Goal: Task Accomplishment & Management: Complete application form

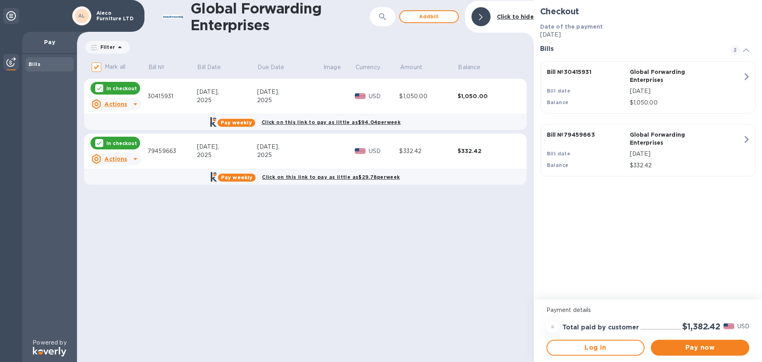
click at [120, 88] on p "In checkout" at bounding box center [121, 88] width 31 height 7
checkbox input "false"
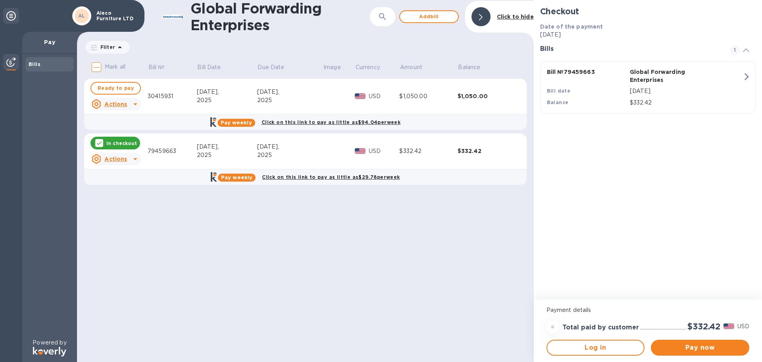
click at [119, 144] on p "In checkout" at bounding box center [121, 143] width 31 height 7
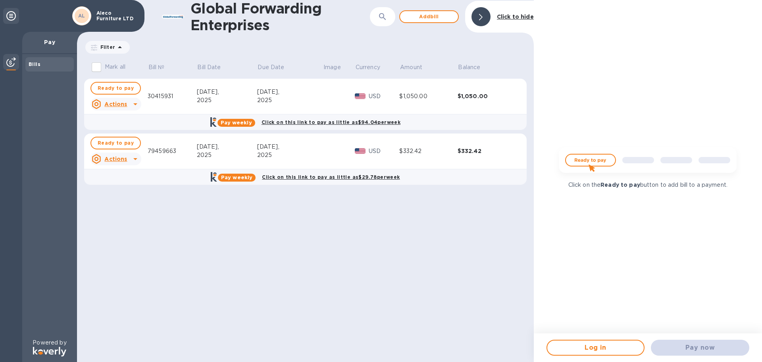
click at [596, 163] on img at bounding box center [647, 163] width 190 height 38
click at [600, 348] on span "Log in" at bounding box center [596, 347] width 84 height 10
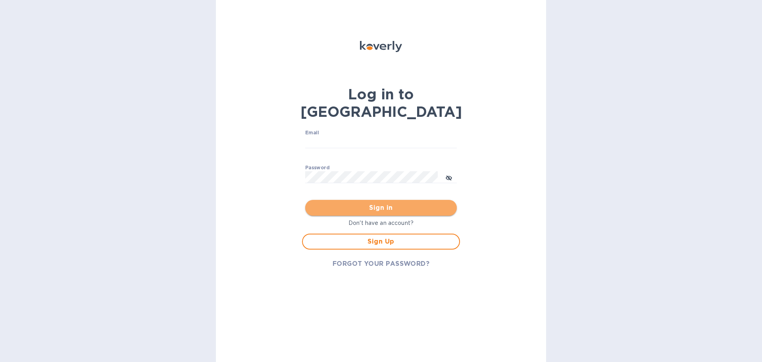
click at [387, 203] on span "Sign in" at bounding box center [381, 208] width 139 height 10
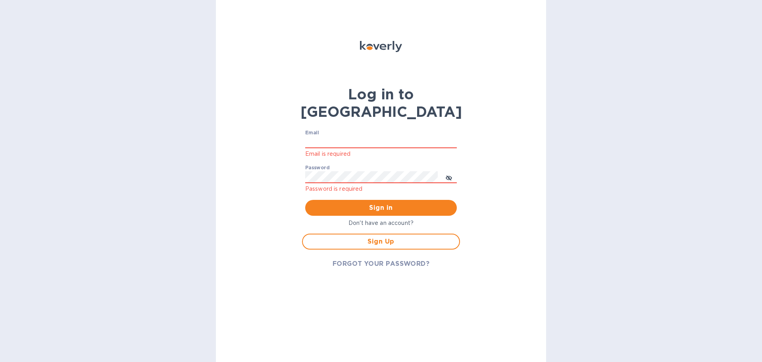
click at [382, 149] on p "Email is required" at bounding box center [381, 153] width 152 height 9
click at [385, 136] on input "Email" at bounding box center [381, 142] width 152 height 12
type input "[EMAIL_ADDRESS][DOMAIN_NAME]"
click at [448, 175] on icon "toggle password visibility" at bounding box center [448, 177] width 5 height 5
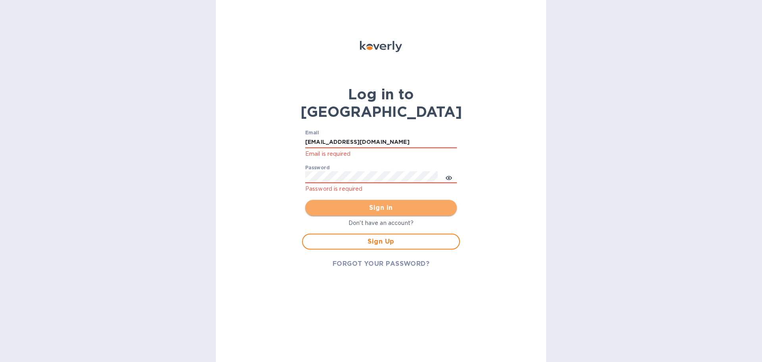
click at [357, 203] on span "Sign in" at bounding box center [381, 208] width 139 height 10
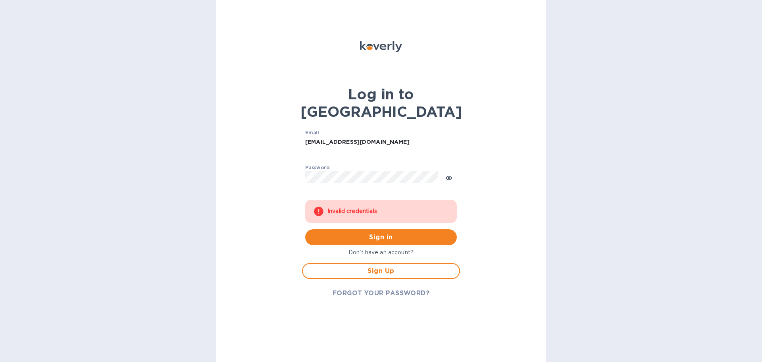
click at [448, 175] on icon "toggle password visibility" at bounding box center [449, 178] width 6 height 6
click at [447, 175] on icon "toggle password visibility" at bounding box center [449, 178] width 6 height 6
click at [450, 175] on icon "toggle password visibility" at bounding box center [449, 178] width 6 height 6
click at [448, 175] on icon "toggle password visibility" at bounding box center [449, 178] width 6 height 6
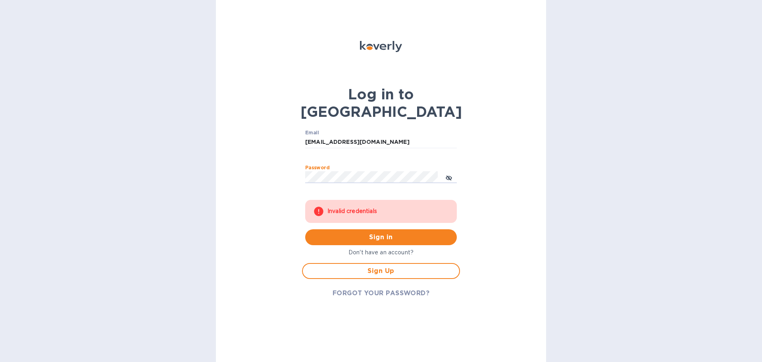
click at [449, 175] on icon "toggle password visibility" at bounding box center [449, 178] width 6 height 6
click at [363, 232] on span "Sign in" at bounding box center [381, 237] width 139 height 10
click at [364, 165] on div "Password ​" at bounding box center [381, 179] width 152 height 29
click at [414, 229] on button "Sign in" at bounding box center [381, 237] width 152 height 16
click at [305, 229] on button "Sign in" at bounding box center [381, 237] width 152 height 16
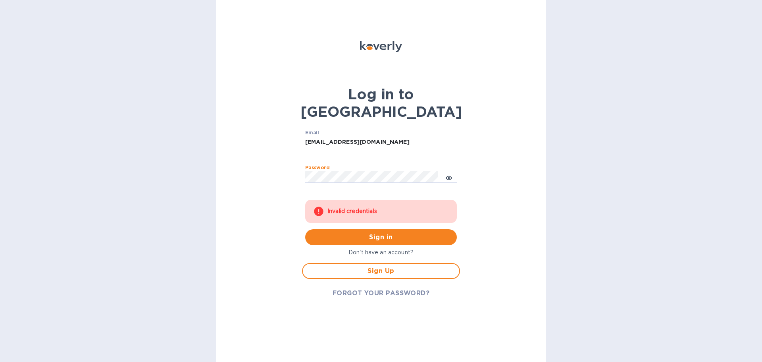
click at [305, 229] on button "Sign in" at bounding box center [381, 237] width 152 height 16
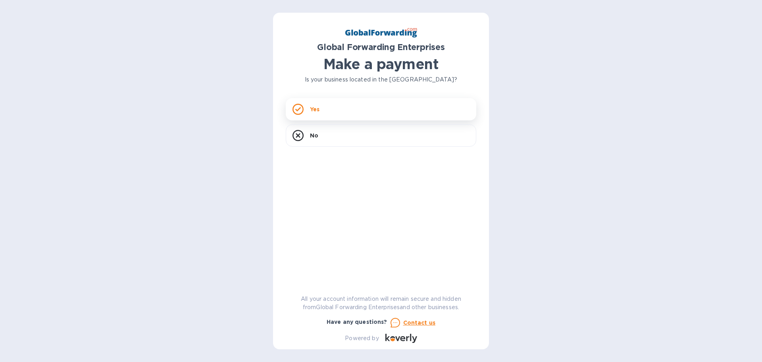
click at [307, 113] on div "Yes" at bounding box center [381, 109] width 190 height 22
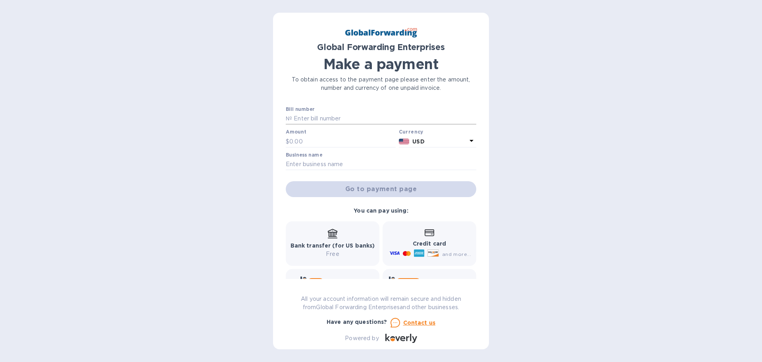
click at [338, 120] on input "text" at bounding box center [384, 119] width 184 height 12
click at [349, 120] on input "text" at bounding box center [384, 119] width 184 height 12
click at [353, 119] on input "text" at bounding box center [384, 119] width 184 height 12
type input "79609376"
click at [341, 140] on input "text" at bounding box center [342, 141] width 106 height 12
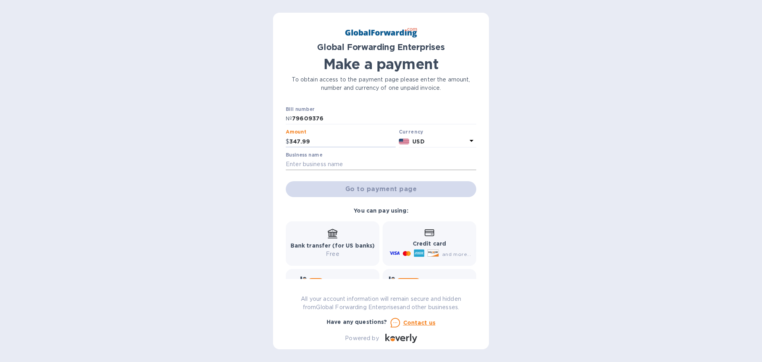
type input "347.99"
drag, startPoint x: 327, startPoint y: 162, endPoint x: 332, endPoint y: 166, distance: 6.5
click at [327, 162] on input "text" at bounding box center [381, 164] width 190 height 12
type input "Aleco Furniture LTD"
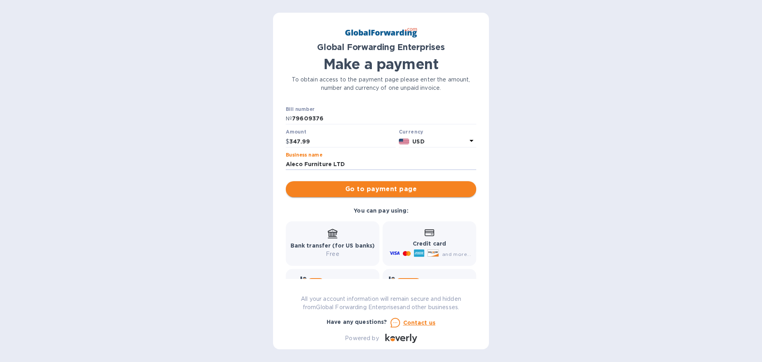
click at [381, 185] on span "Go to payment page" at bounding box center [381, 189] width 178 height 10
